Goal: Transaction & Acquisition: Purchase product/service

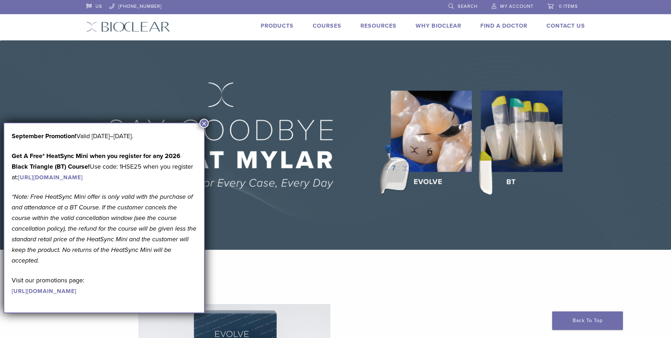
click at [279, 26] on link "Products" at bounding box center [277, 25] width 33 height 7
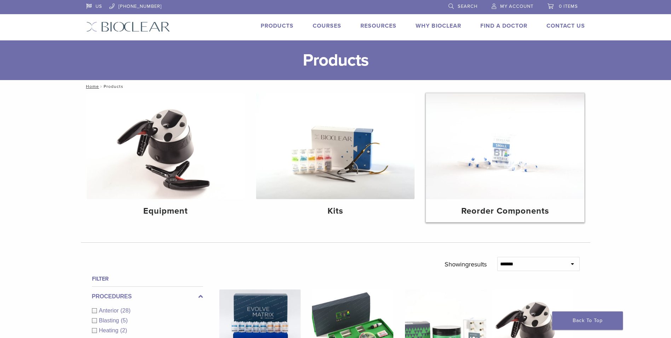
click at [476, 150] on img at bounding box center [505, 146] width 159 height 106
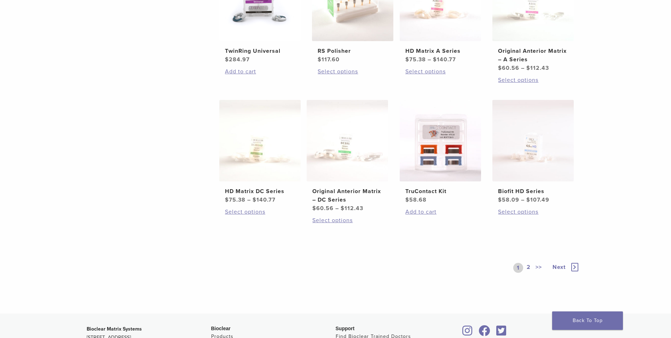
scroll to position [352, 0]
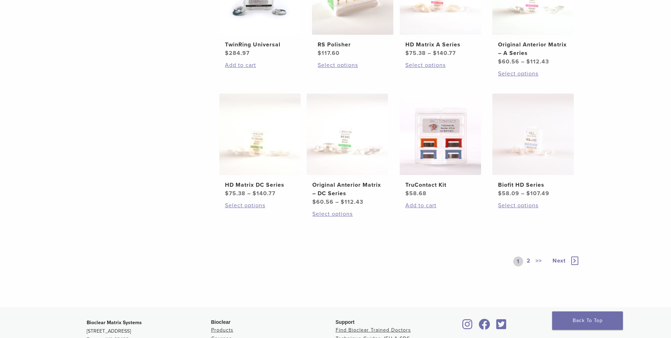
click at [530, 260] on link "2" at bounding box center [528, 261] width 7 height 10
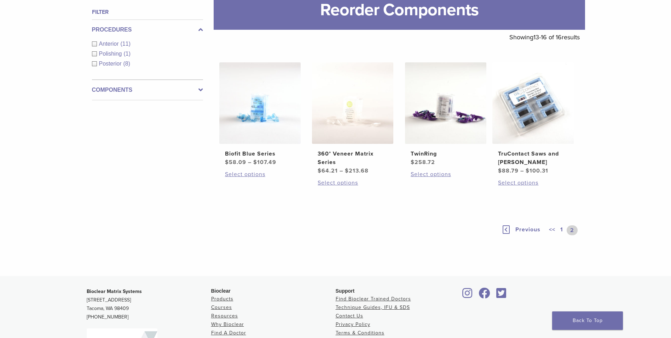
scroll to position [104, 0]
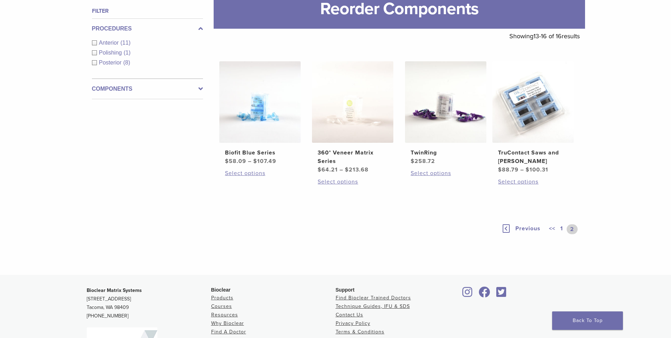
click at [560, 227] on link "1" at bounding box center [562, 229] width 6 height 10
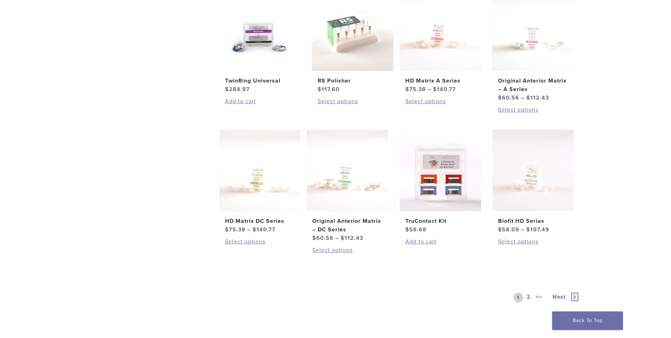
scroll to position [316, 0]
click at [531, 184] on img at bounding box center [533, 169] width 81 height 81
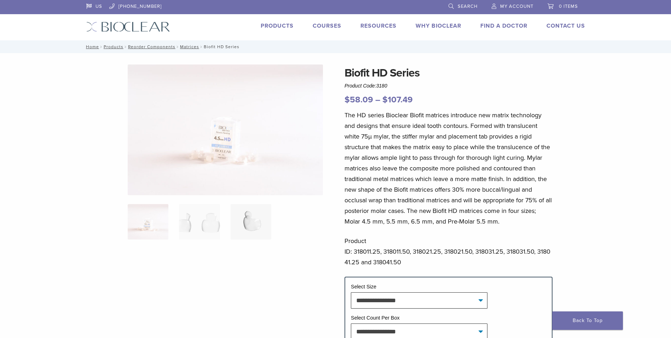
click at [248, 225] on img at bounding box center [251, 221] width 41 height 35
